Goal: Task Accomplishment & Management: Manage account settings

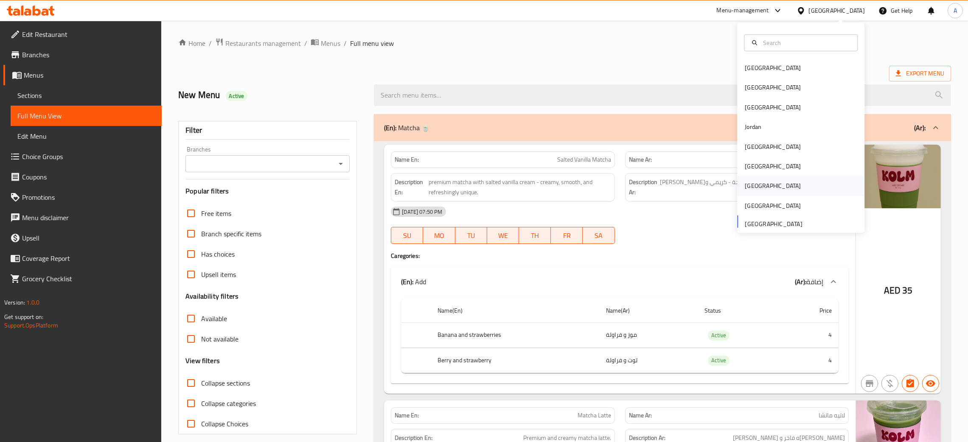
click at [756, 186] on div "[GEOGRAPHIC_DATA]" at bounding box center [773, 186] width 70 height 20
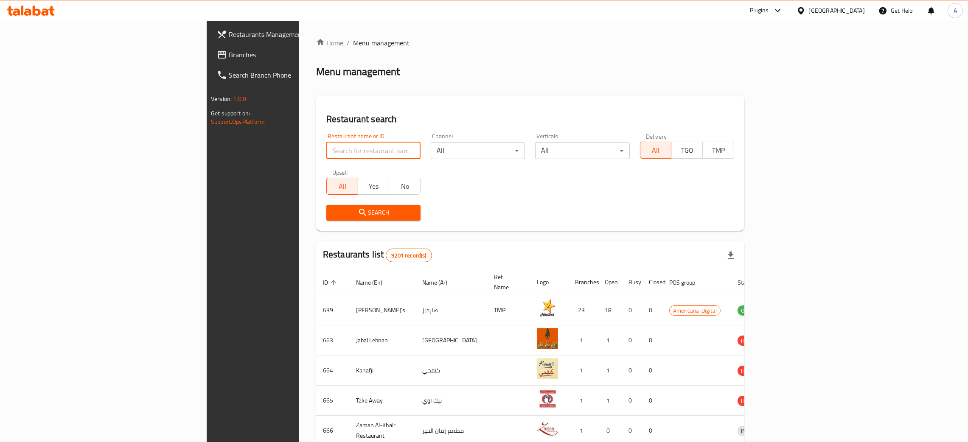
click at [326, 151] on input "search" at bounding box center [373, 150] width 94 height 17
paste input "Joie For Flowers And Chocolate"
click button "Search" at bounding box center [373, 213] width 94 height 16
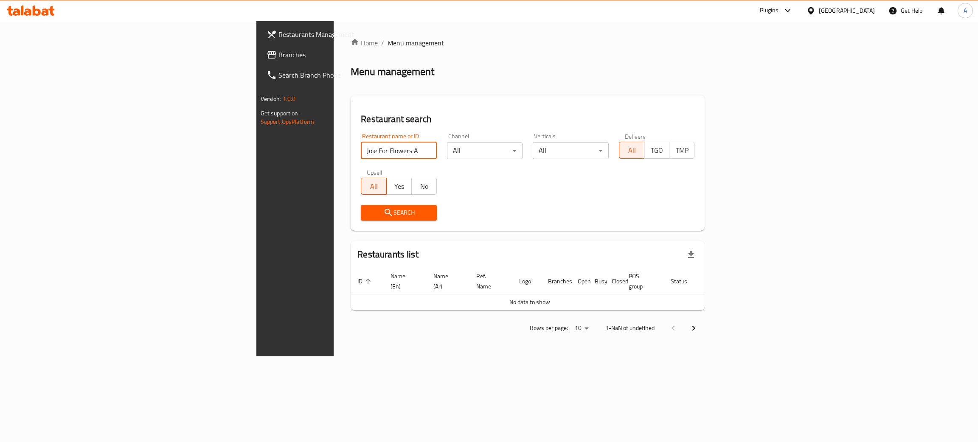
type input "Joie For Flowers A"
click button "Search" at bounding box center [399, 213] width 76 height 16
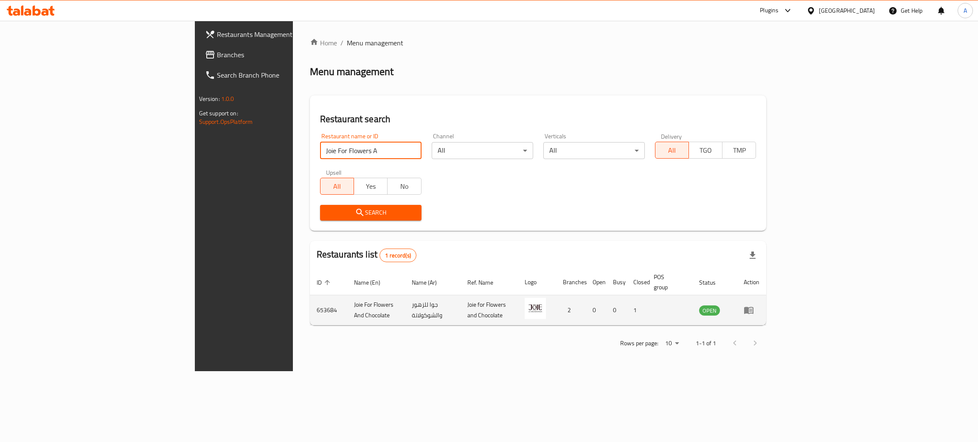
click at [754, 305] on icon "enhanced table" at bounding box center [749, 310] width 10 height 10
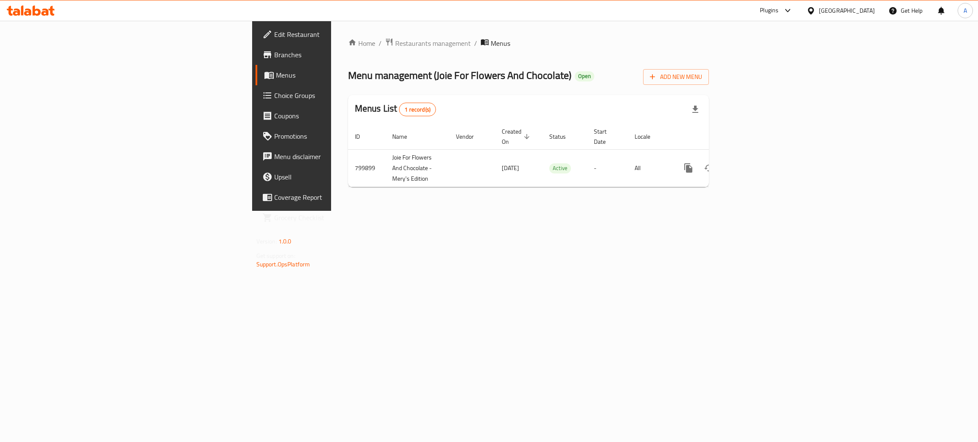
click at [274, 53] on span "Branches" at bounding box center [341, 55] width 135 height 10
